Goal: Contribute content

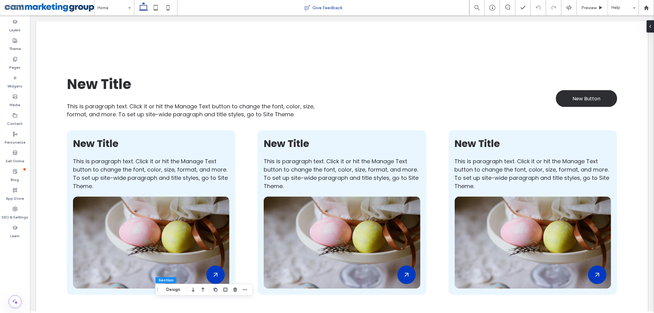
scroll to position [699, 0]
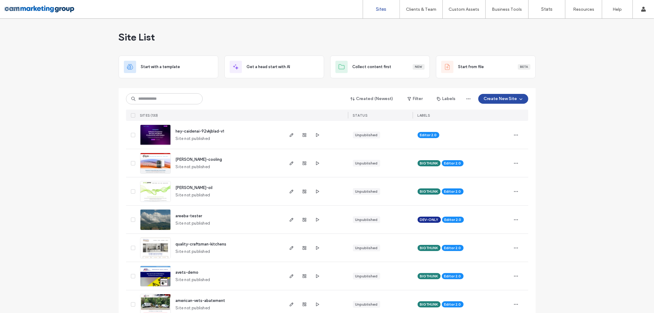
scroll to position [41, 0]
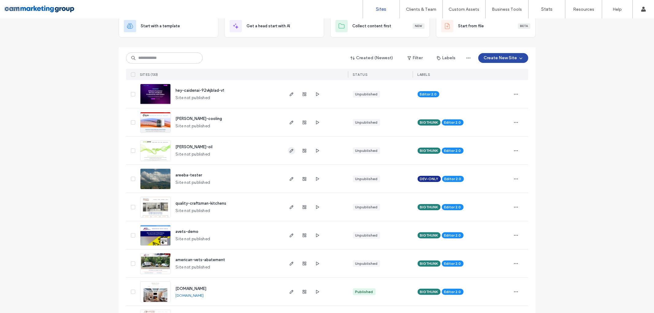
click at [289, 148] on icon "button" at bounding box center [291, 150] width 5 height 5
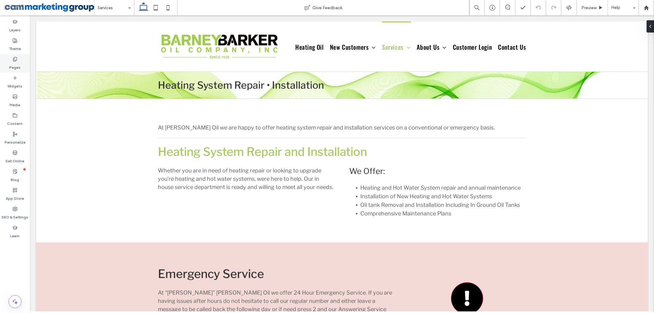
click at [15, 59] on icon at bounding box center [15, 59] width 5 height 5
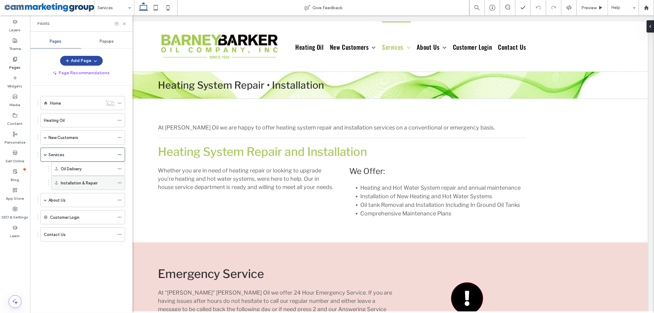
click at [72, 182] on label "Installation & Repair" at bounding box center [79, 183] width 37 height 11
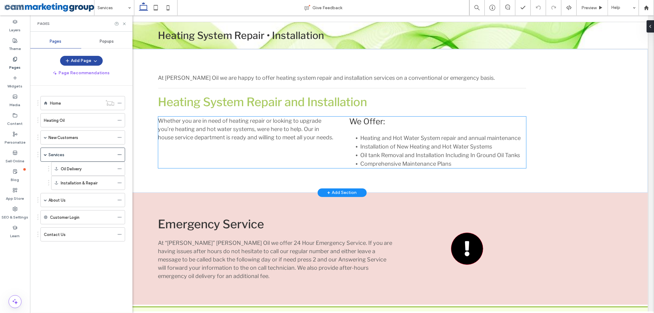
click at [409, 159] on li "Oil tank Removal and Installation Including In Ground Oil Tanks" at bounding box center [443, 155] width 166 height 9
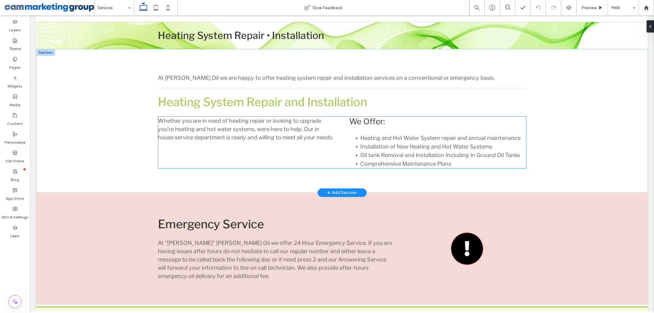
click at [409, 159] on li "Oil tank Removal and Installation Including In Ground Oil Tanks" at bounding box center [443, 155] width 166 height 9
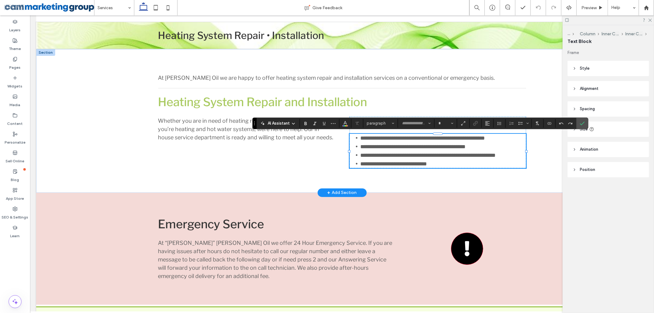
type input "**********"
type input "**"
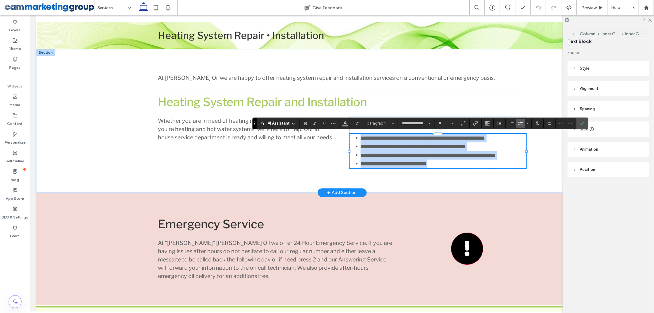
click at [456, 164] on li "**********" at bounding box center [443, 164] width 166 height 9
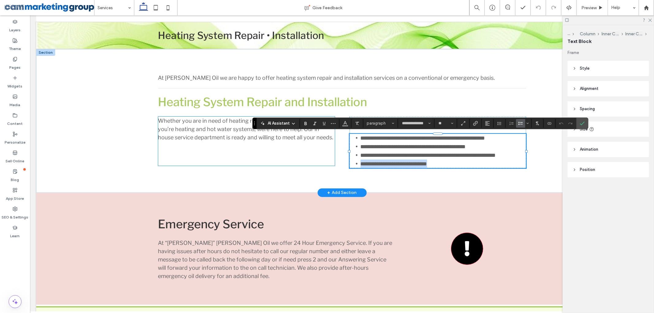
drag, startPoint x: 457, startPoint y: 165, endPoint x: 326, endPoint y: 164, distance: 131.9
click at [326, 164] on div "**********" at bounding box center [342, 143] width 368 height 52
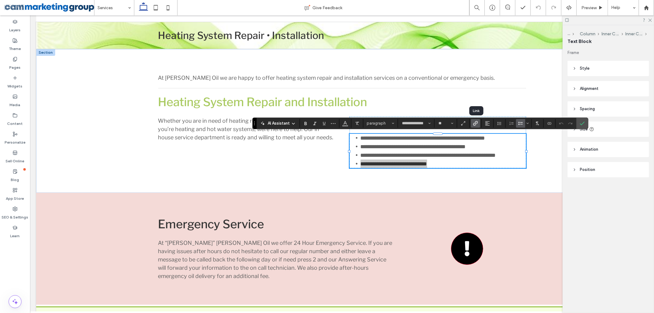
click at [478, 122] on icon "Link" at bounding box center [475, 123] width 5 height 5
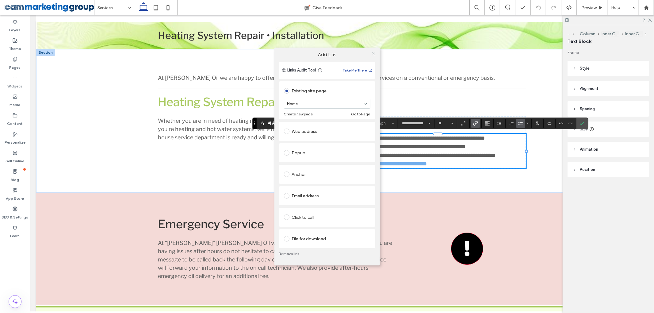
click at [296, 238] on div "File for download" at bounding box center [327, 239] width 87 height 10
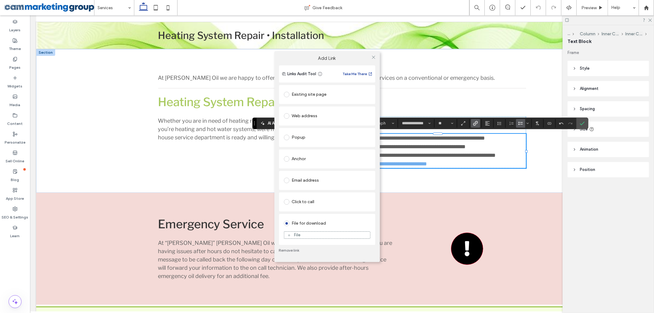
click at [287, 235] on icon at bounding box center [289, 235] width 4 height 4
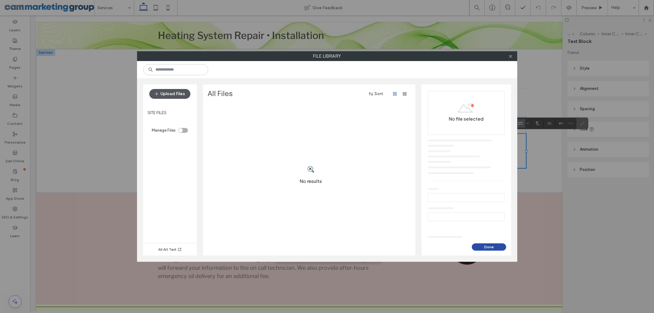
click at [168, 95] on button "Upload Files" at bounding box center [169, 94] width 41 height 10
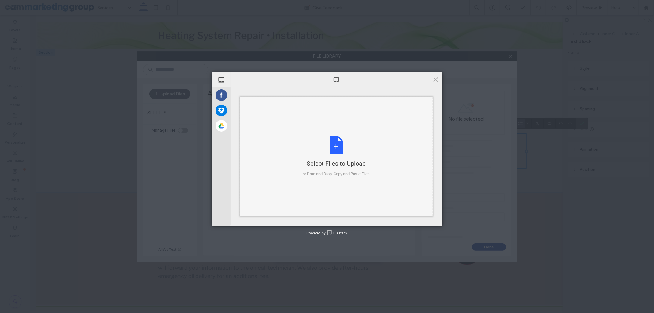
click at [330, 143] on div "Select Files to Upload or Drag and Drop, Copy and Paste Files" at bounding box center [336, 156] width 67 height 41
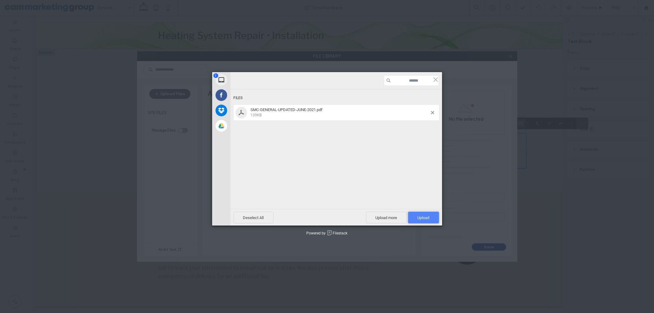
click at [422, 220] on span "Upload 1" at bounding box center [423, 218] width 31 height 12
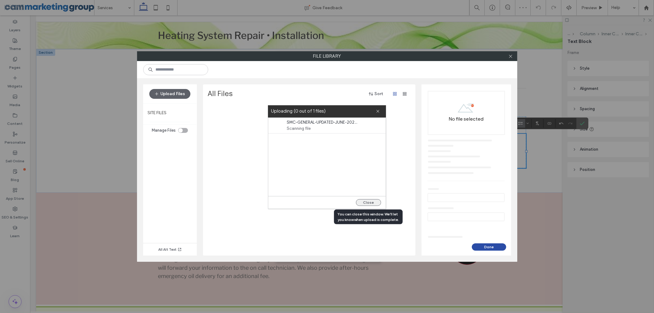
click at [369, 200] on button "Close" at bounding box center [368, 202] width 25 height 7
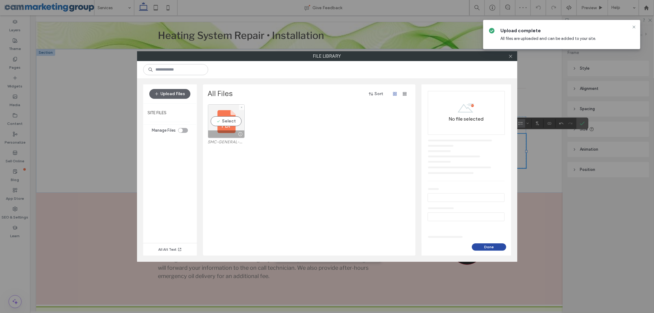
click at [226, 119] on div "Select" at bounding box center [226, 121] width 37 height 34
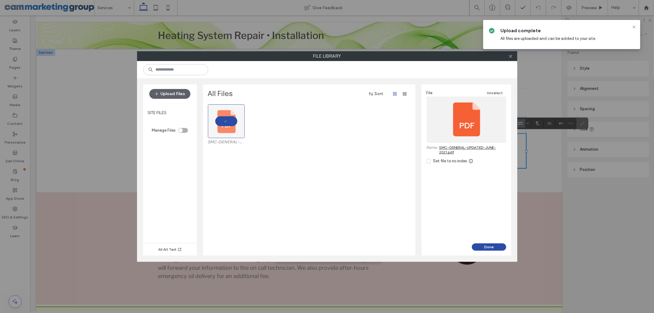
click at [489, 243] on div "File Unselect Name: SMC-GENERAL-UPDATED-JUNE-2021.pdf Set file to no index" at bounding box center [467, 163] width 90 height 159
click at [485, 246] on button "Done" at bounding box center [489, 246] width 34 height 7
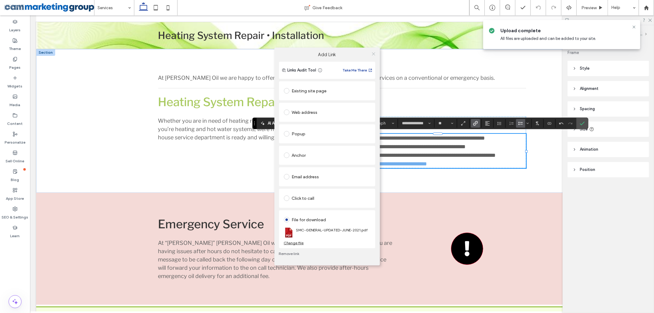
drag, startPoint x: 372, startPoint y: 54, endPoint x: 455, endPoint y: 110, distance: 99.9
click at [372, 54] on icon at bounding box center [374, 54] width 5 height 5
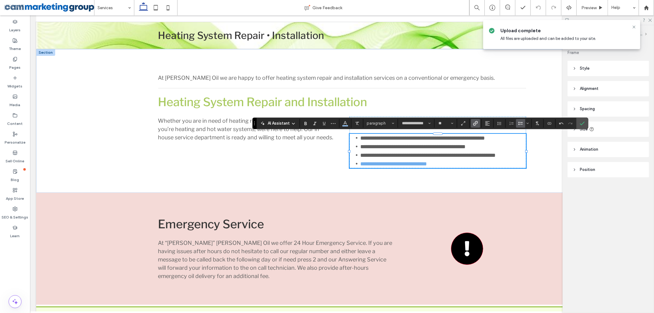
click at [584, 122] on icon "Confirm" at bounding box center [582, 123] width 5 height 5
